Goal: Transaction & Acquisition: Book appointment/travel/reservation

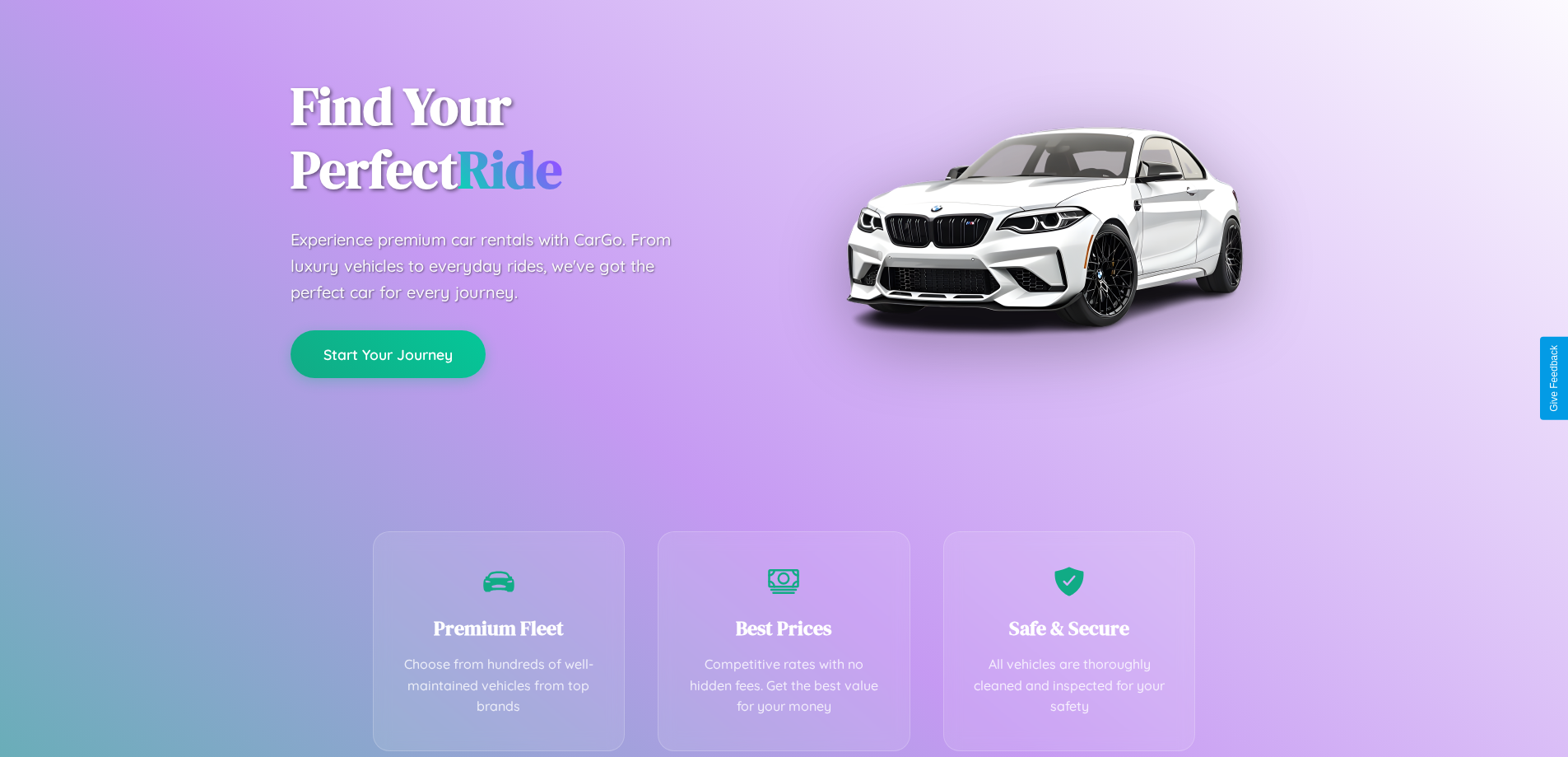
scroll to position [324, 0]
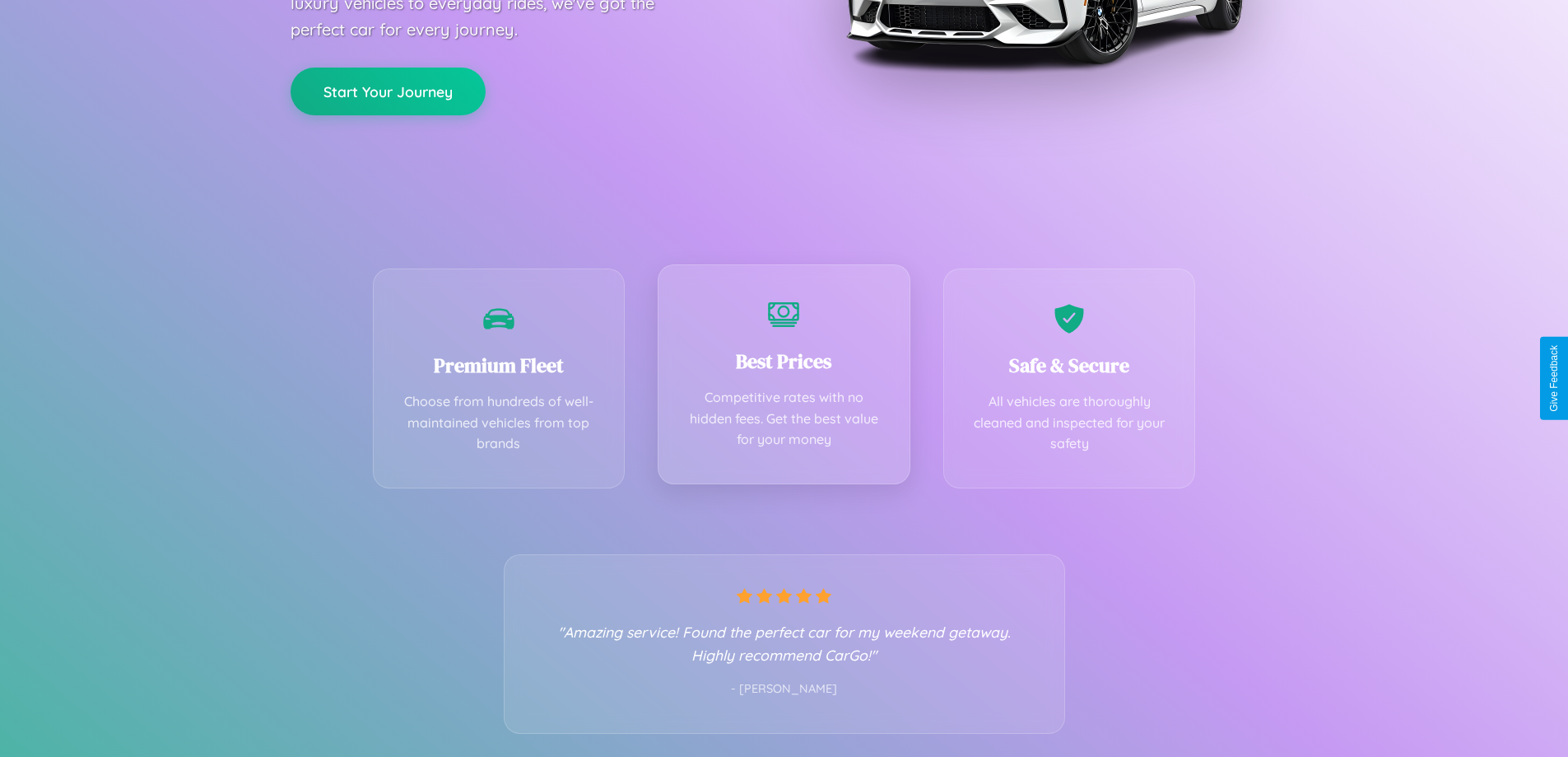
click at [784, 378] on div "Best Prices Competitive rates with no hidden fees. Get the best value for your …" at bounding box center [784, 374] width 253 height 220
click at [388, 91] on button "Start Your Journey" at bounding box center [389, 89] width 195 height 48
click at [388, 89] on button "Start Your Journey" at bounding box center [389, 89] width 195 height 48
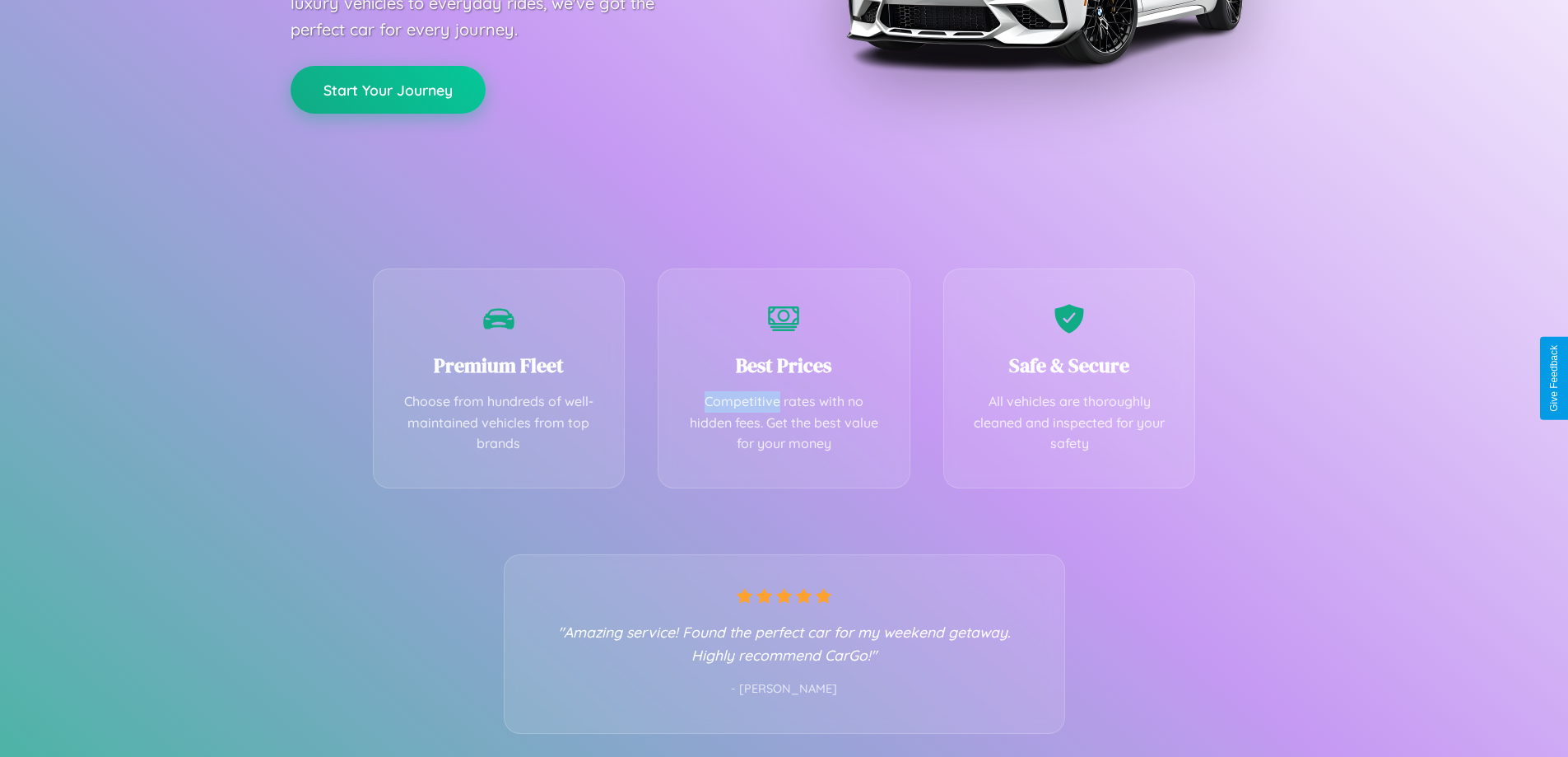
click at [388, 89] on button "Start Your Journey" at bounding box center [389, 89] width 195 height 48
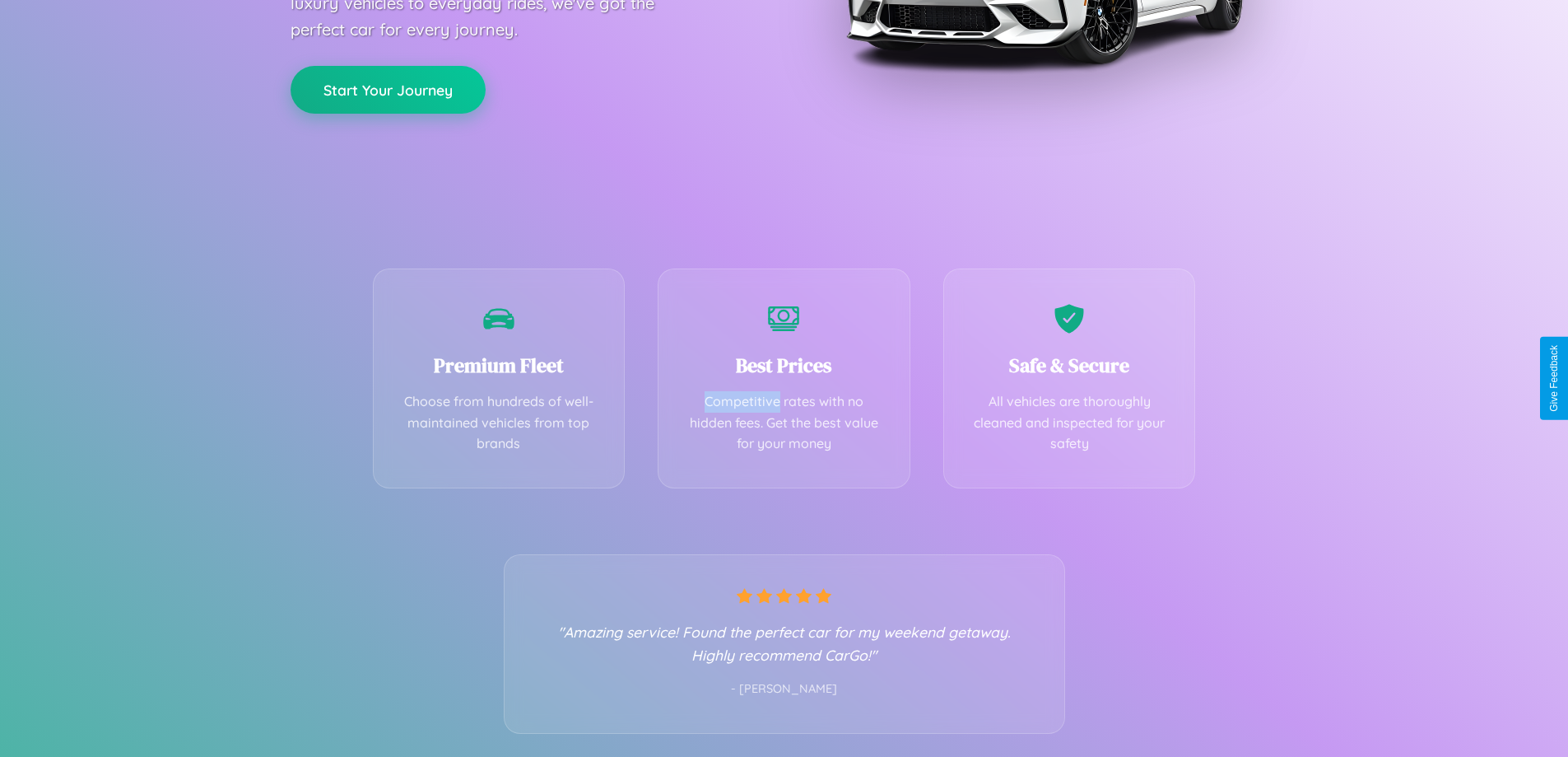
click at [388, 89] on button "Start Your Journey" at bounding box center [389, 89] width 195 height 48
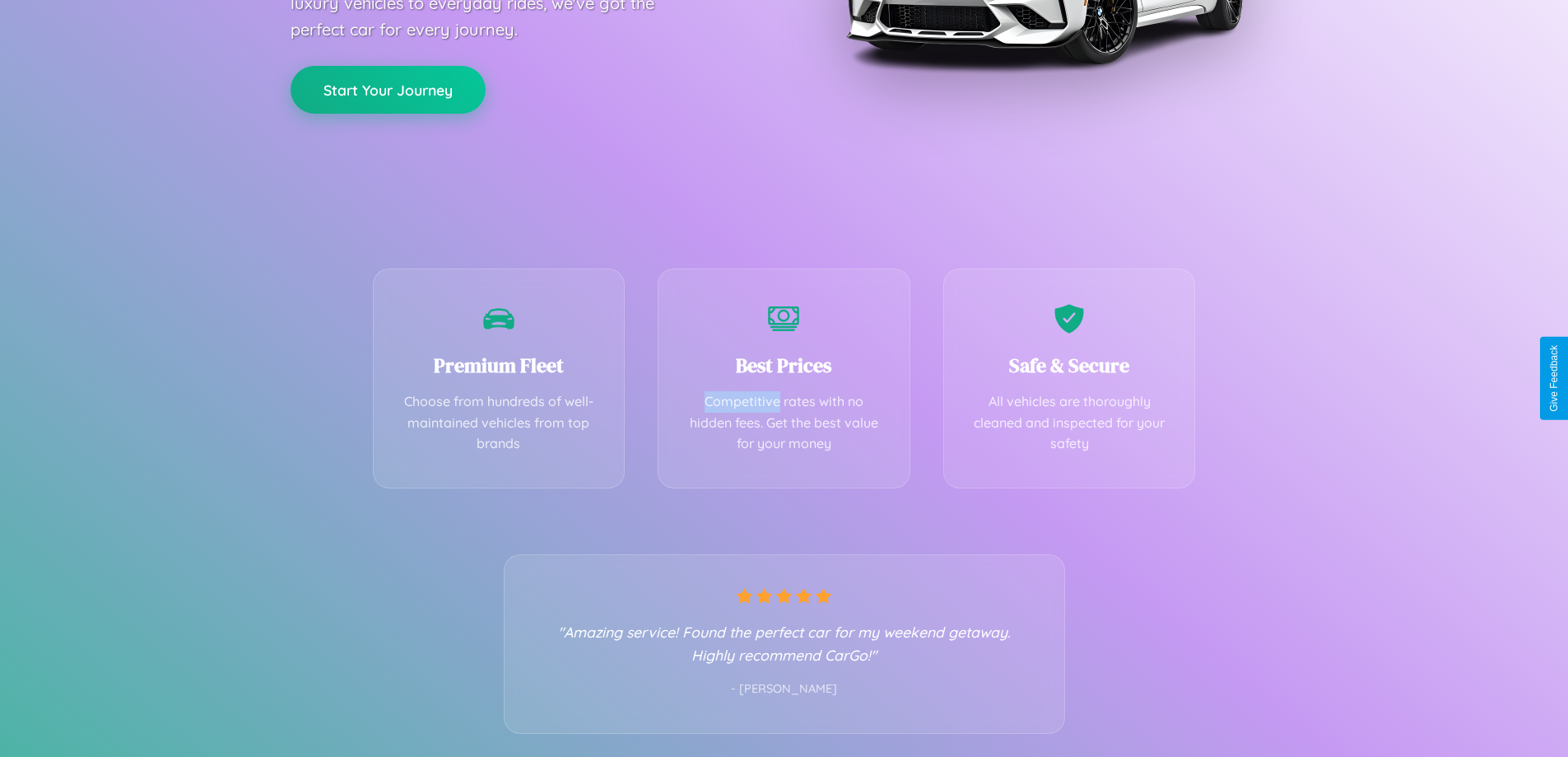
click at [388, 89] on button "Start Your Journey" at bounding box center [389, 89] width 195 height 48
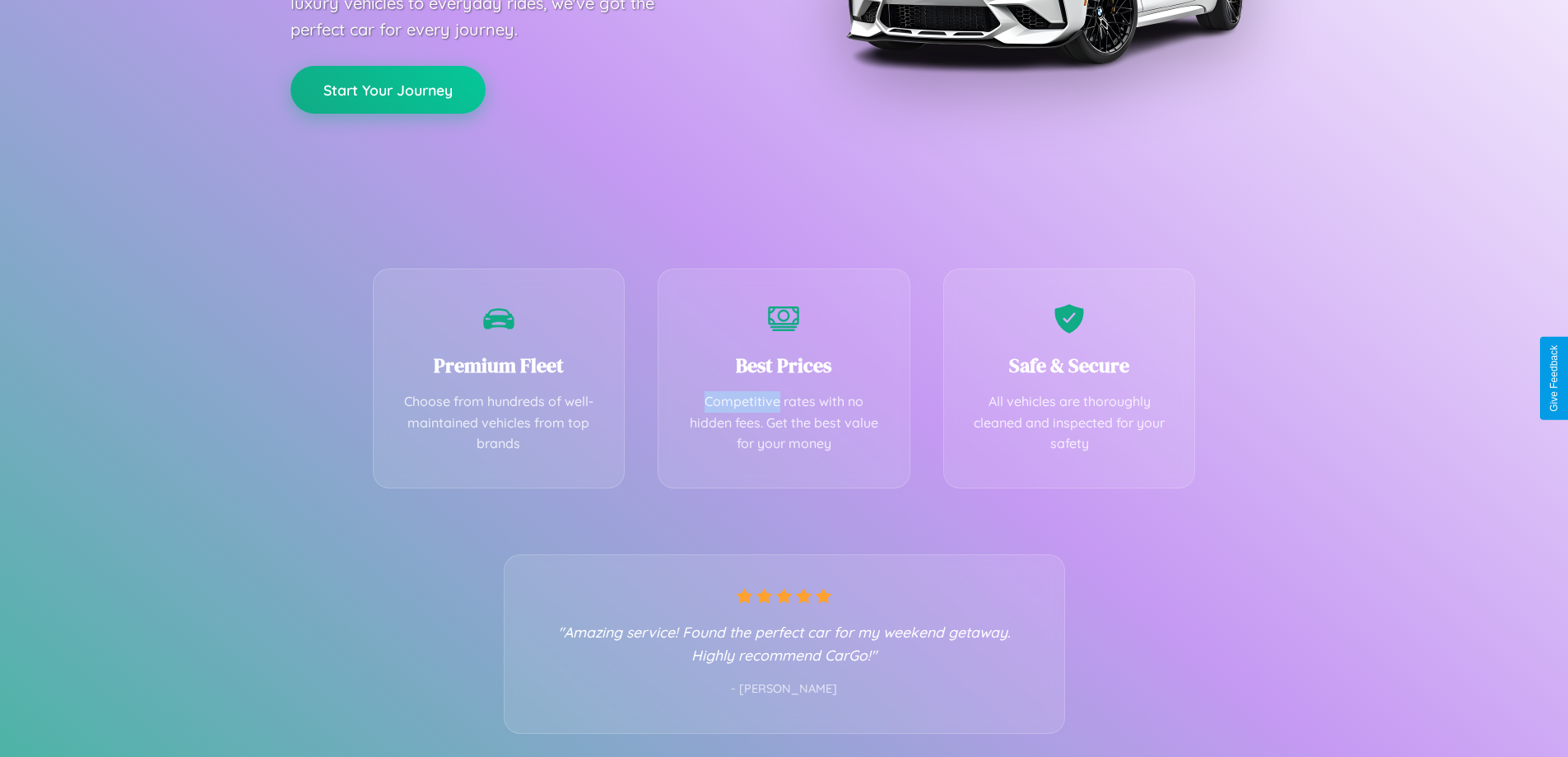
click at [388, 89] on button "Start Your Journey" at bounding box center [389, 89] width 195 height 48
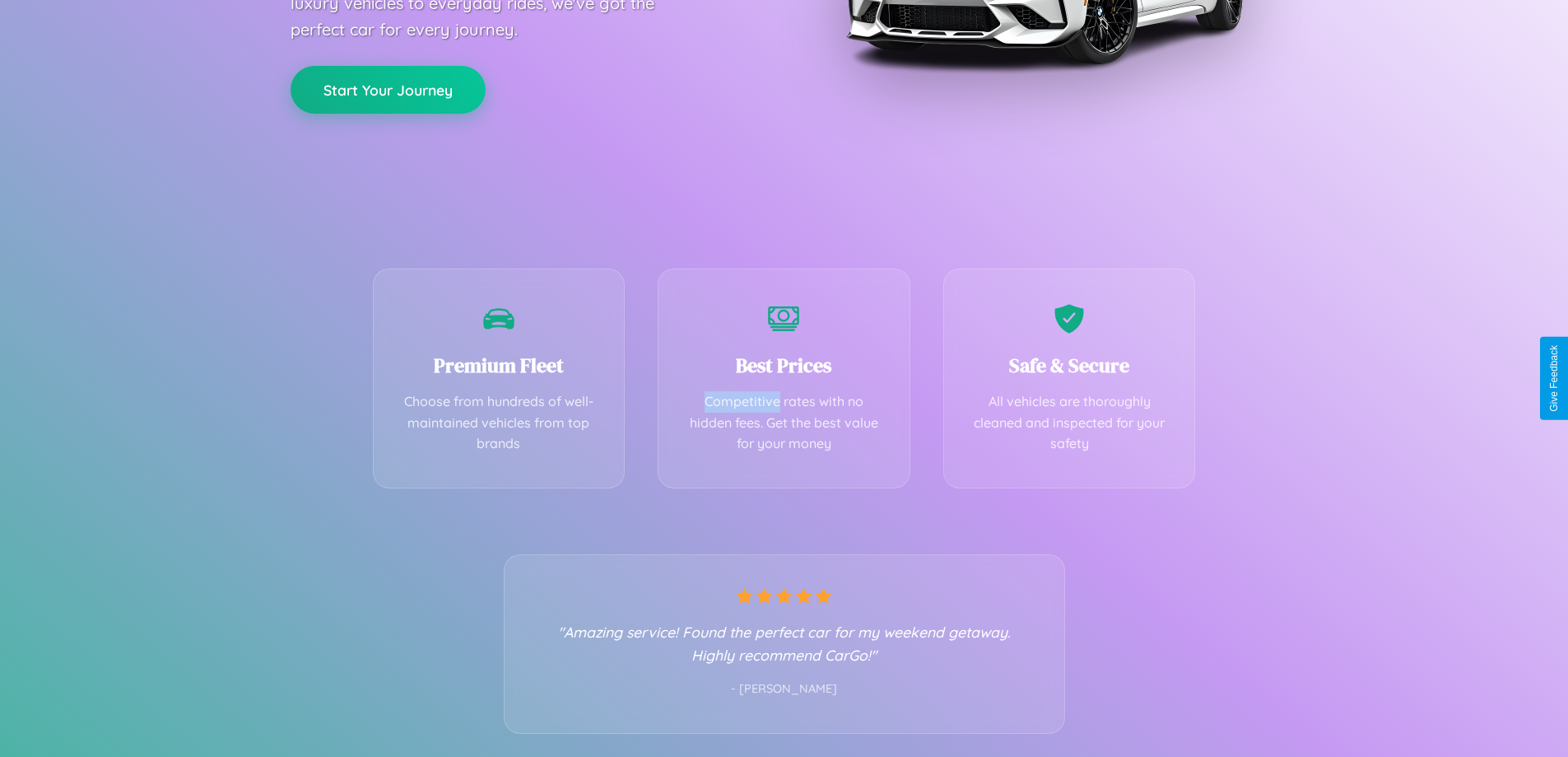
click at [388, 89] on button "Start Your Journey" at bounding box center [389, 89] width 195 height 48
